Goal: Task Accomplishment & Management: Complete application form

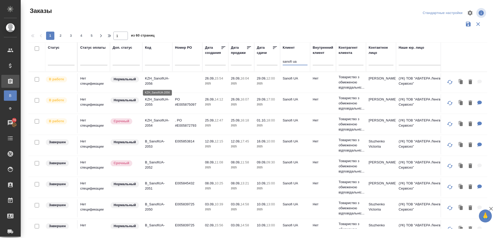
click at [159, 77] on p "KZH_SanofiUA-2056" at bounding box center [157, 81] width 25 height 10
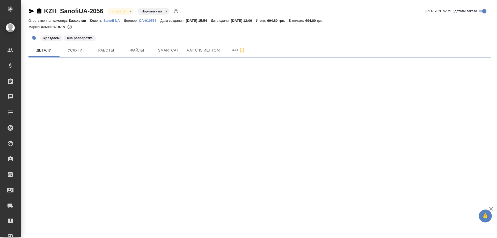
select select "RU"
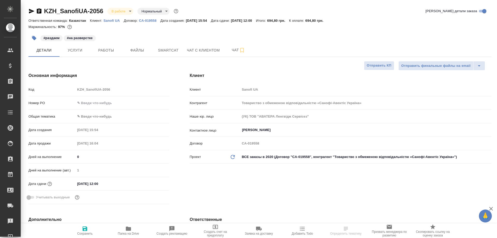
type textarea "x"
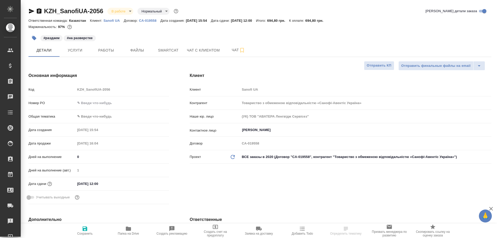
type textarea "x"
type input "[PERSON_NAME]"
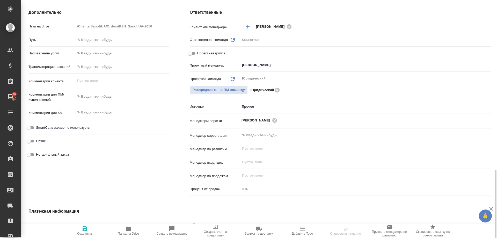
scroll to position [284, 0]
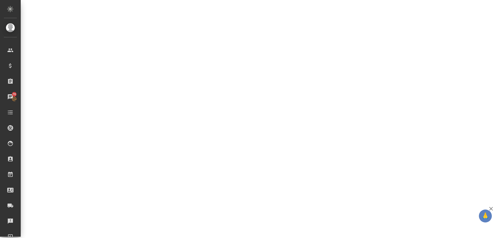
select select "RU"
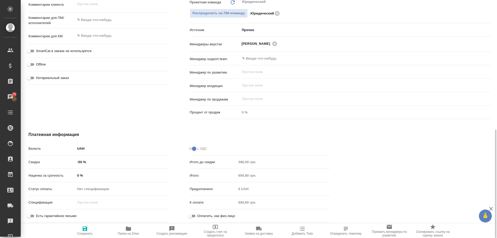
type textarea "x"
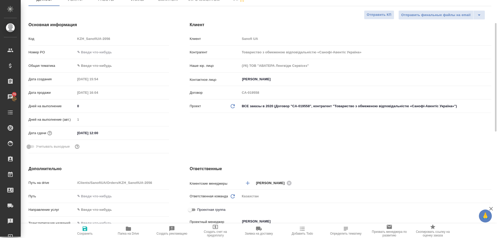
scroll to position [0, 0]
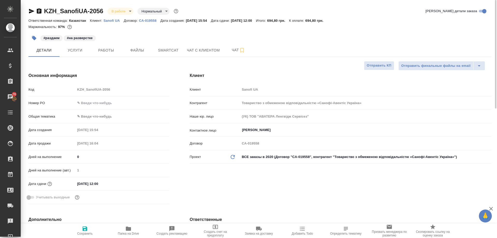
type textarea "x"
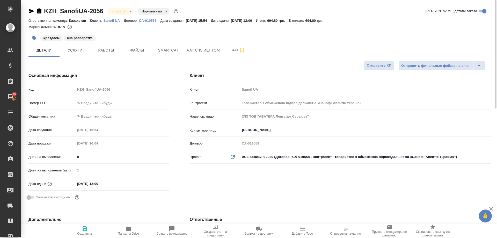
type textarea "x"
click at [74, 47] on span "Услуги" at bounding box center [75, 50] width 25 height 6
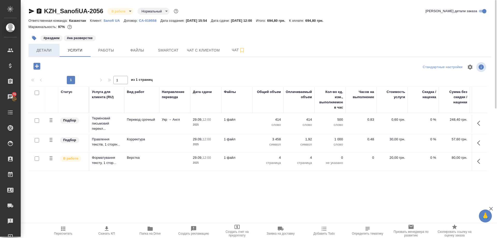
click at [42, 51] on span "Детали" at bounding box center [44, 50] width 25 height 6
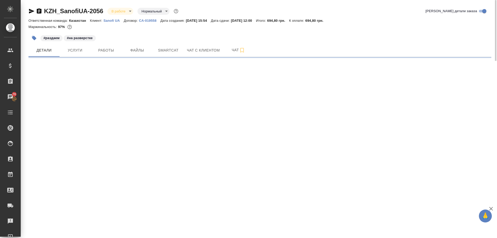
select select "RU"
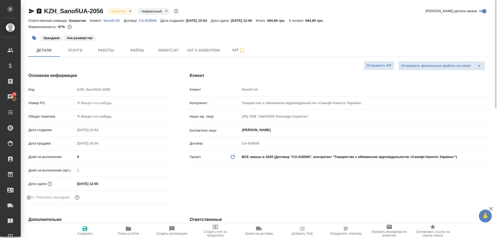
type textarea "x"
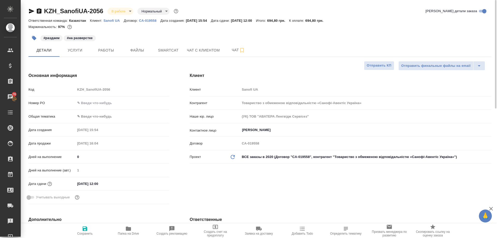
type textarea "x"
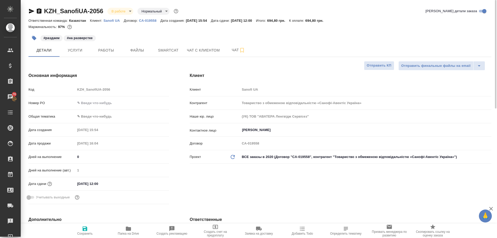
type textarea "x"
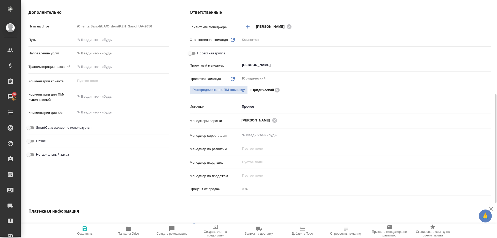
scroll to position [284, 0]
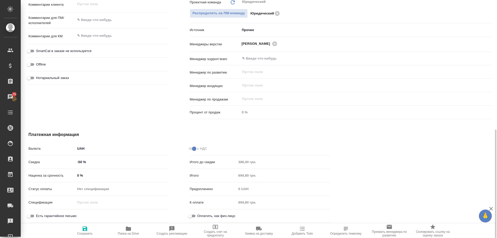
type textarea "x"
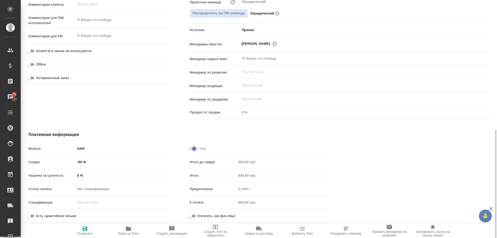
type textarea "x"
